Goal: Transaction & Acquisition: Purchase product/service

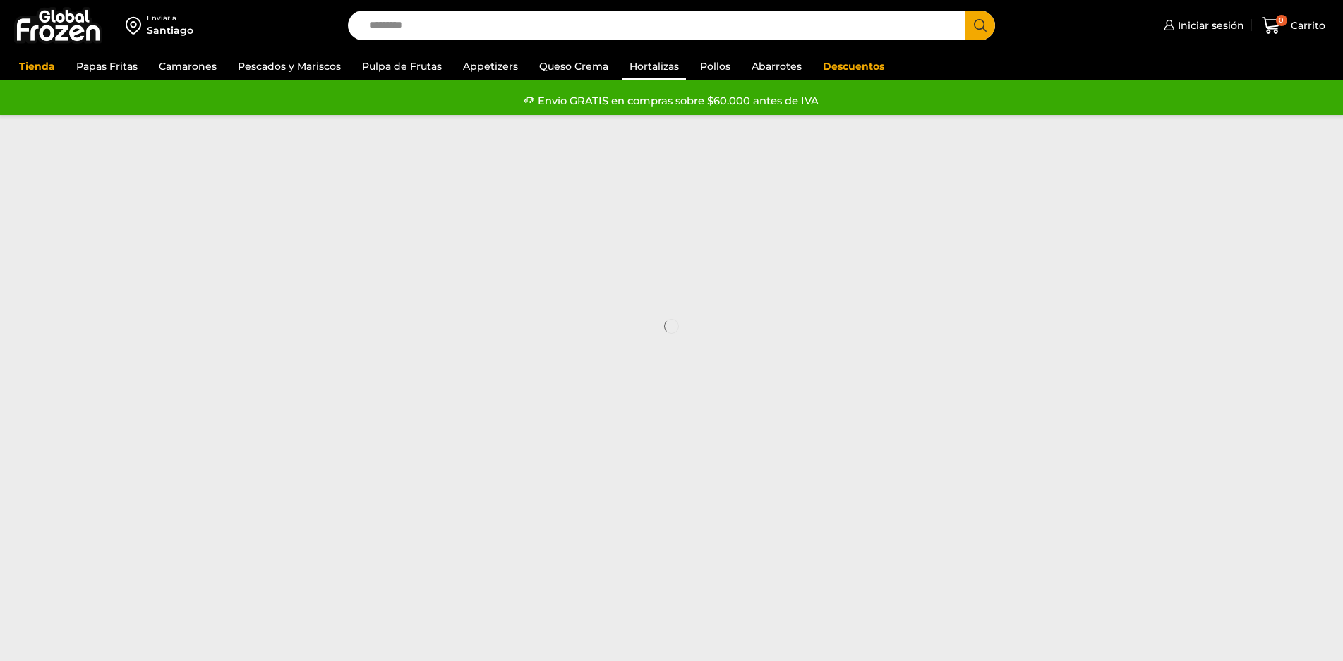
click at [643, 67] on link "Hortalizas" at bounding box center [654, 66] width 64 height 27
